Goal: Find specific page/section: Locate a particular part of the current website

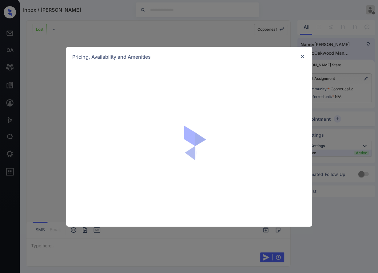
scroll to position [641, 0]
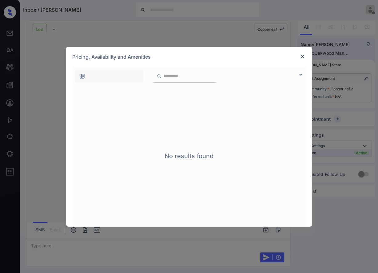
click at [301, 57] on img at bounding box center [302, 56] width 6 height 6
click at [306, 56] on div "Pricing, Availability and Amenities" at bounding box center [189, 57] width 246 height 20
click at [303, 56] on img at bounding box center [302, 56] width 6 height 6
